Goal: Information Seeking & Learning: Stay updated

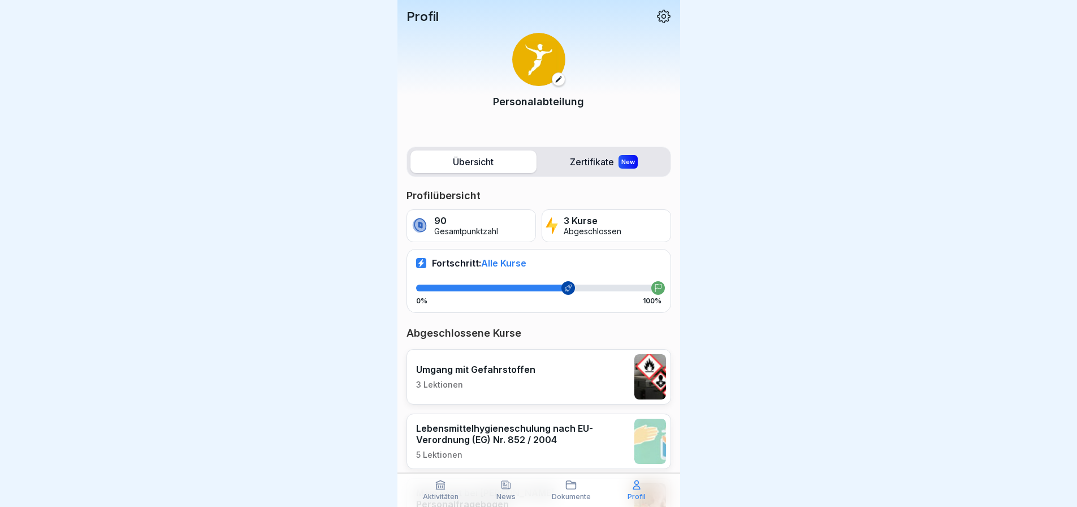
click at [514, 498] on p "News" at bounding box center [505, 496] width 19 height 8
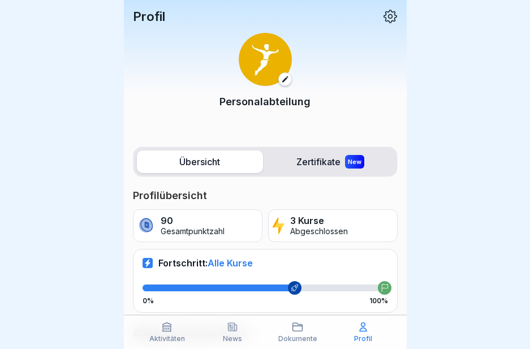
click at [222, 327] on div "News" at bounding box center [232, 331] width 60 height 21
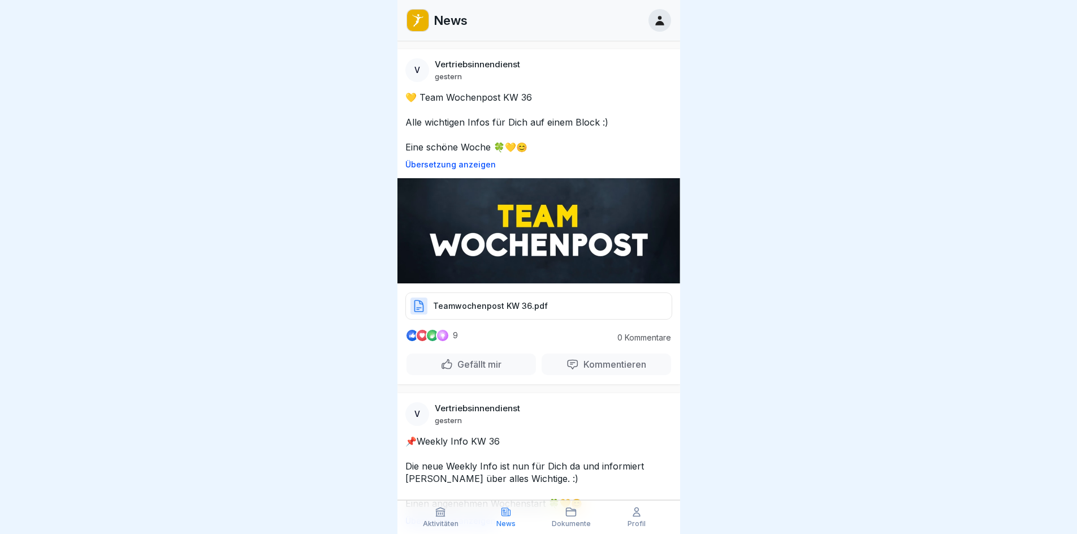
scroll to position [1753, 0]
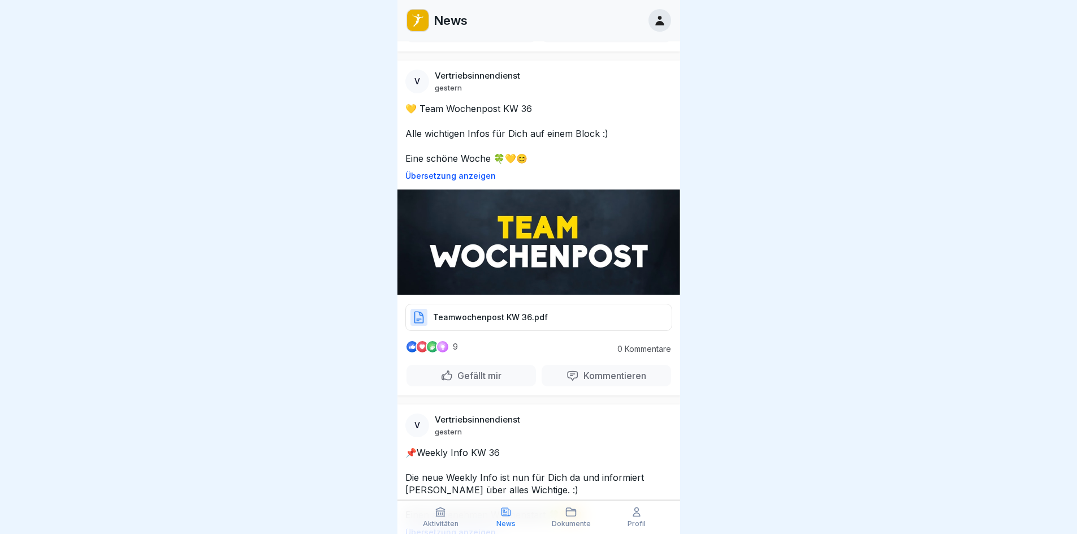
click at [460, 313] on div "Teamwochenpost KW 36.pdf" at bounding box center [538, 317] width 267 height 27
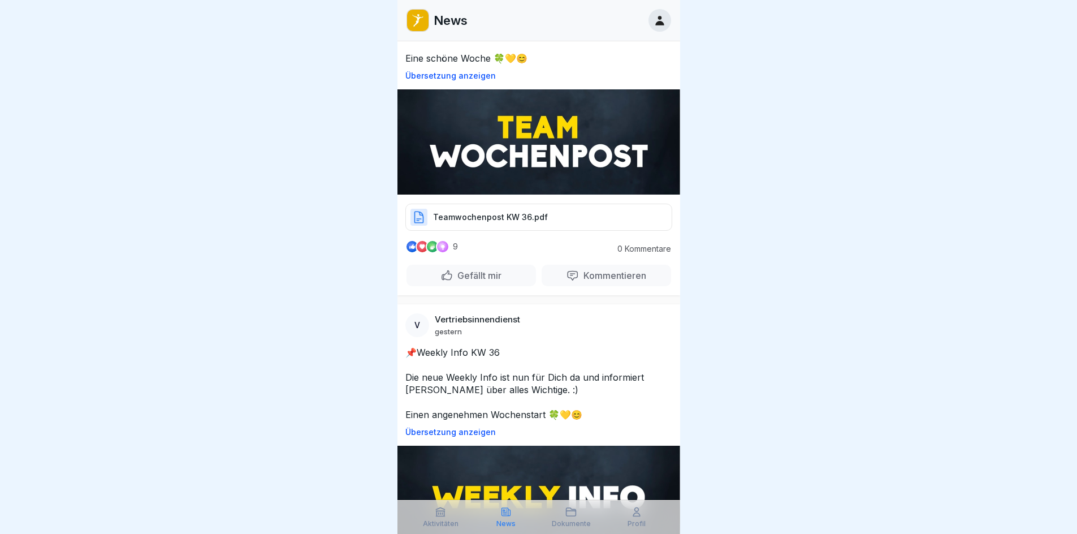
scroll to position [1979, 0]
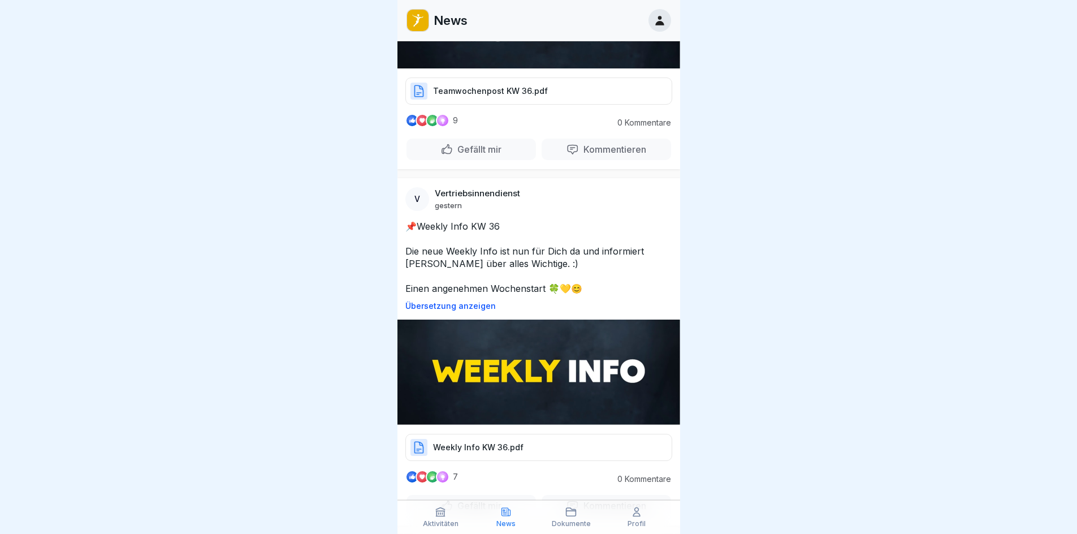
click at [461, 453] on p "Weekly Info KW 36.pdf" at bounding box center [478, 447] width 90 height 11
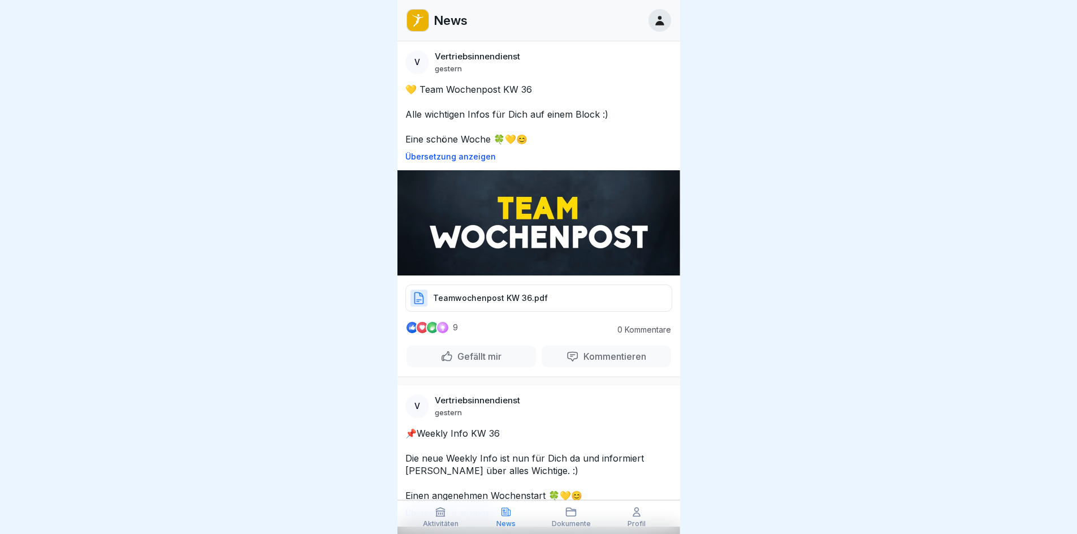
scroll to position [1753, 0]
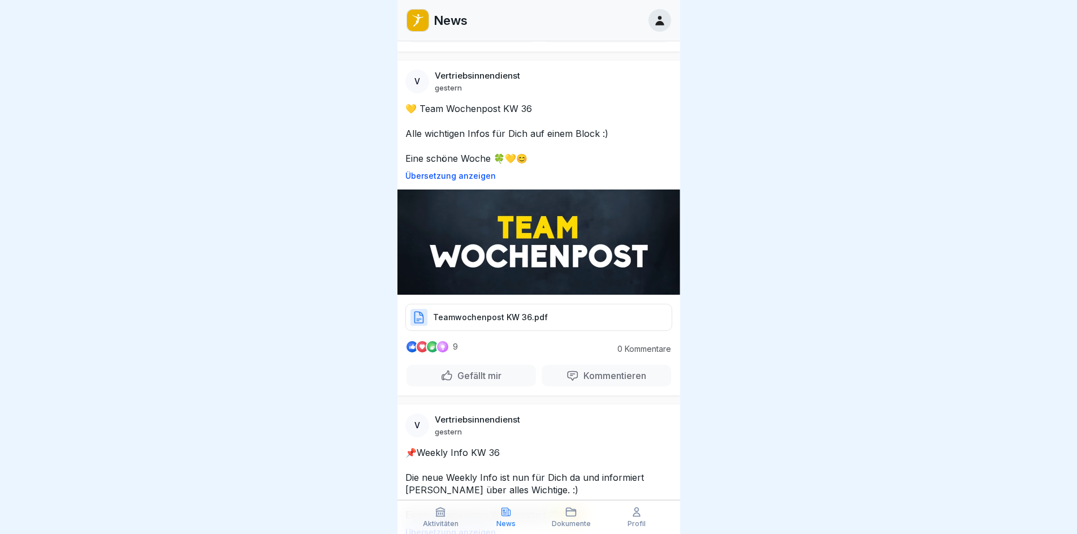
click at [501, 323] on p "Teamwochenpost KW 36.pdf" at bounding box center [490, 317] width 115 height 11
click at [443, 351] on div at bounding box center [443, 347] width 14 height 14
drag, startPoint x: 443, startPoint y: 351, endPoint x: 276, endPoint y: 189, distance: 232.7
click at [276, 189] on div at bounding box center [538, 267] width 1077 height 534
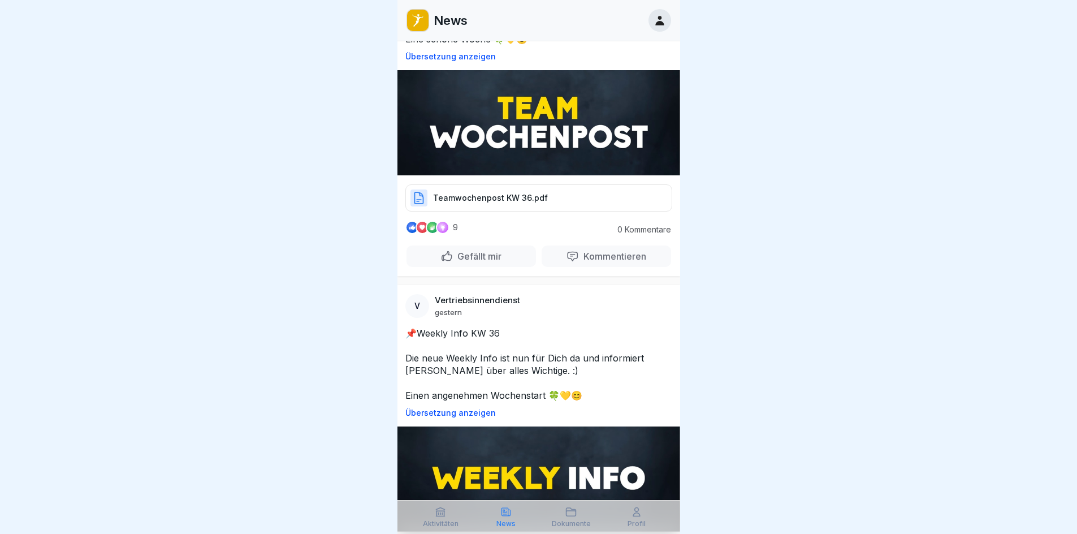
scroll to position [2035, 0]
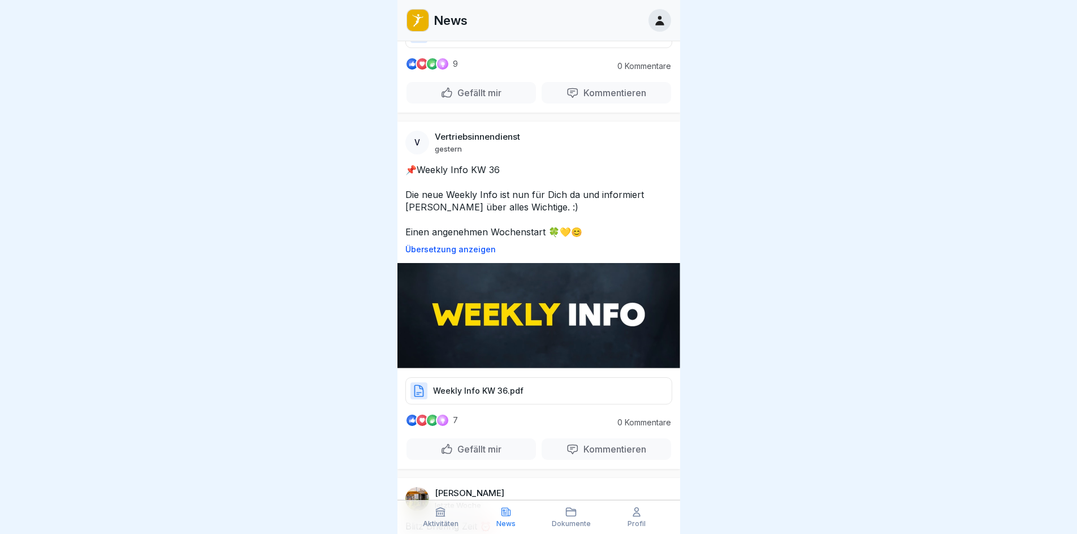
click at [490, 391] on p "Weekly Info KW 36.pdf" at bounding box center [478, 390] width 90 height 11
